Goal: Find specific page/section: Find specific page/section

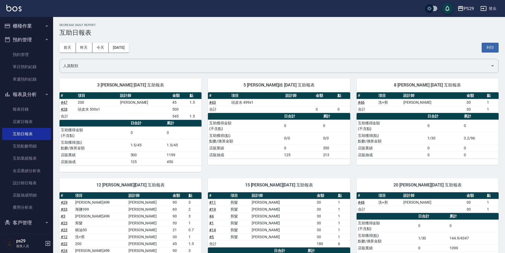
scroll to position [135, 0]
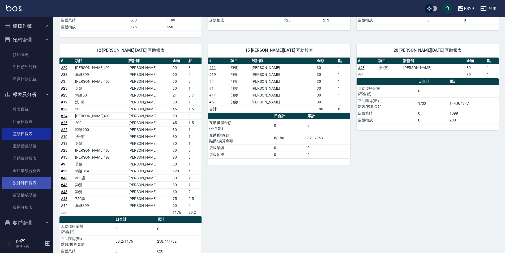
click at [14, 183] on link "設計師日報表" at bounding box center [26, 183] width 49 height 12
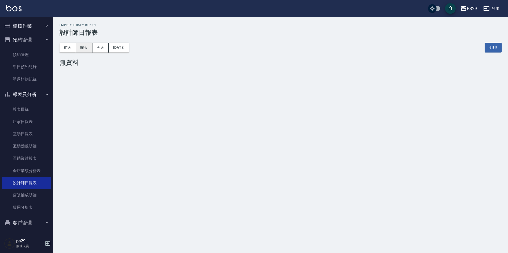
click at [86, 44] on button "昨天" at bounding box center [84, 48] width 16 height 10
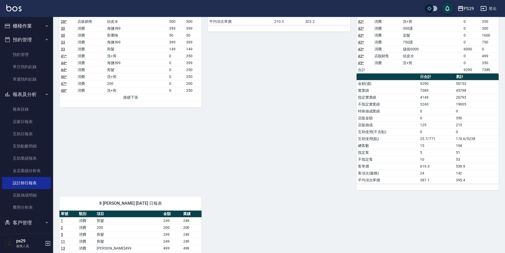
scroll to position [212, 0]
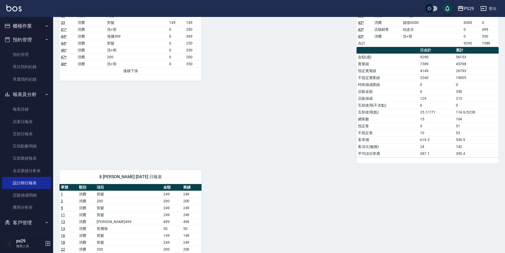
click at [122, 70] on td "接續下張" at bounding box center [130, 70] width 142 height 7
click at [130, 72] on td "接續下張" at bounding box center [130, 70] width 142 height 7
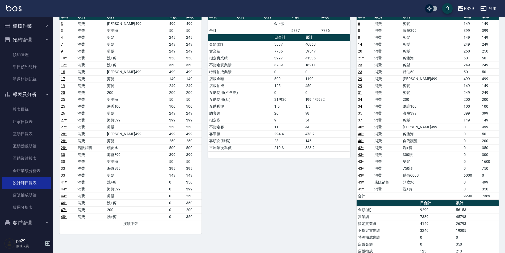
scroll to position [0, 0]
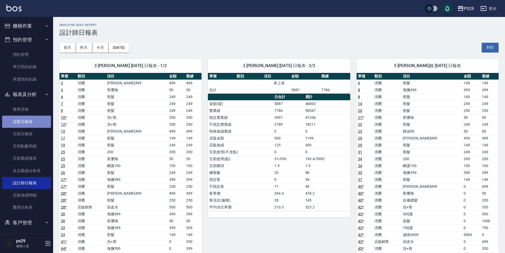
click at [29, 123] on link "店家日報表" at bounding box center [26, 122] width 49 height 12
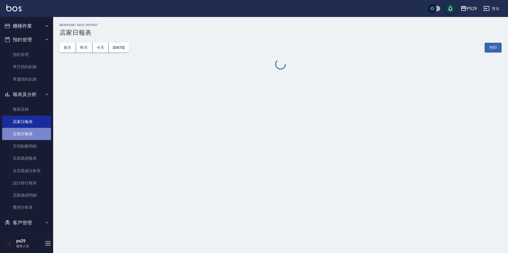
click at [28, 131] on link "互助日報表" at bounding box center [26, 134] width 49 height 12
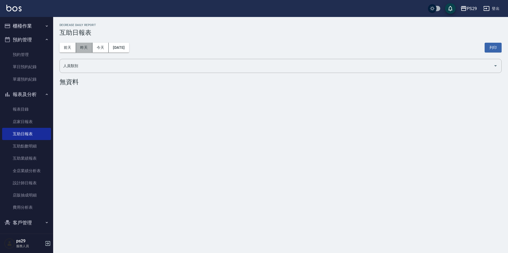
click at [85, 45] on button "昨天" at bounding box center [84, 48] width 16 height 10
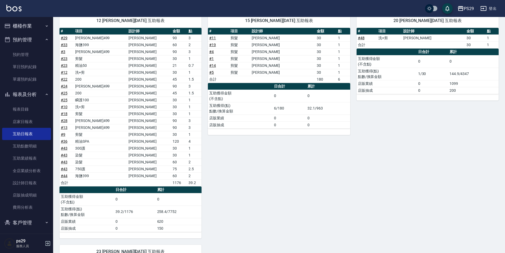
scroll to position [154, 0]
